Goal: Complete application form

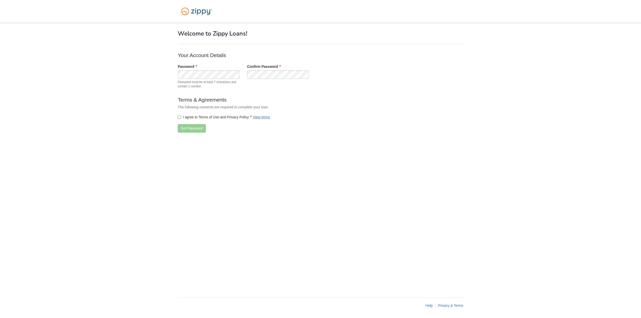
drag, startPoint x: 191, startPoint y: 206, endPoint x: 186, endPoint y: 170, distance: 35.9
click at [191, 206] on div "× × Welcome to Zippy Loans! Your Account Details Password Password must be at l…" at bounding box center [320, 158] width 285 height 270
click at [182, 130] on button "Set Password" at bounding box center [192, 128] width 28 height 9
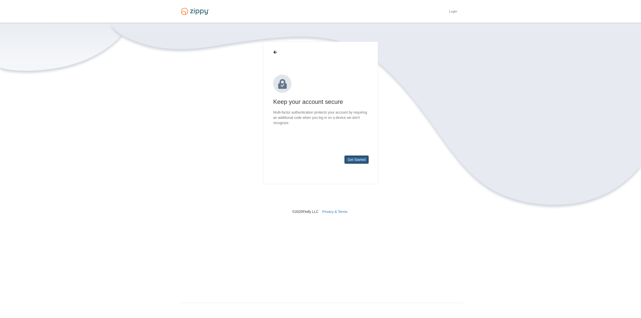
click at [350, 160] on button "Get Started" at bounding box center [356, 159] width 25 height 9
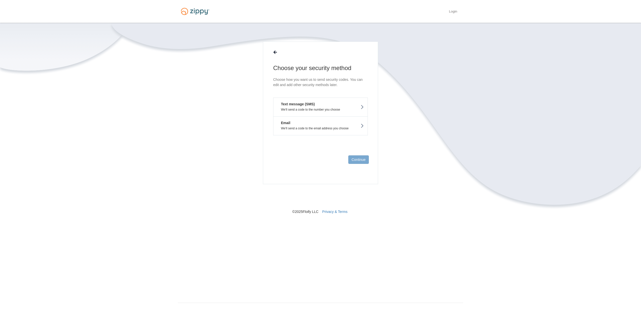
click at [315, 109] on p "We'll send a code to the number you choose" at bounding box center [320, 110] width 87 height 4
click at [323, 102] on input "text" at bounding box center [320, 97] width 95 height 12
type input "**********"
click at [359, 159] on button "Send Code" at bounding box center [357, 159] width 24 height 9
click at [317, 102] on input "text" at bounding box center [320, 103] width 95 height 12
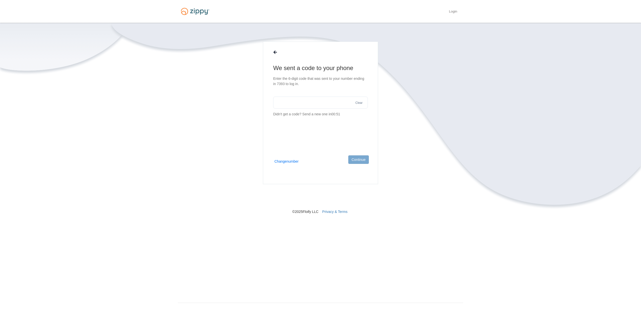
click at [317, 102] on input "text" at bounding box center [320, 103] width 95 height 12
type input "******"
click at [358, 162] on button "Continue" at bounding box center [358, 159] width 21 height 9
click at [358, 159] on button "Continue" at bounding box center [358, 159] width 21 height 9
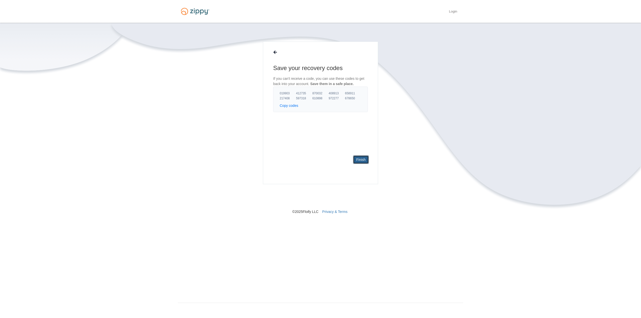
click at [358, 159] on link "Finish" at bounding box center [361, 159] width 16 height 9
